Goal: Find specific page/section: Find specific page/section

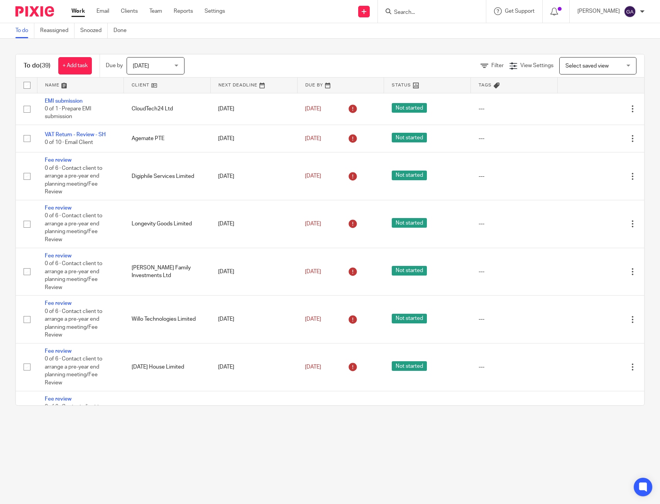
click at [421, 14] on input "Search" at bounding box center [427, 12] width 69 height 7
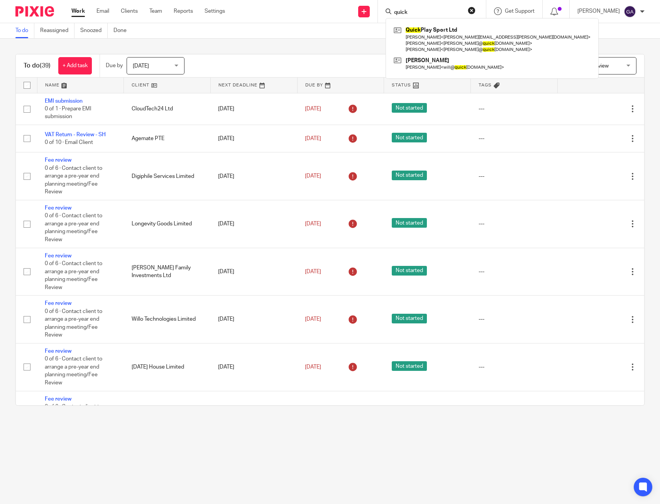
type input "quick"
click button "submit" at bounding box center [0, 0] width 0 height 0
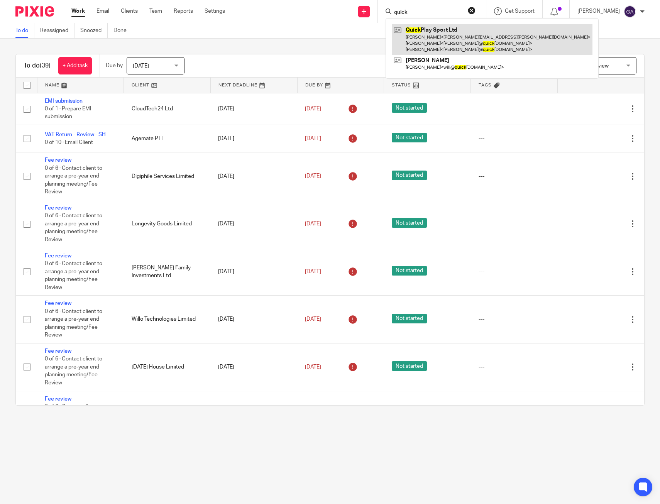
click at [476, 47] on link at bounding box center [492, 39] width 201 height 30
